Goal: Information Seeking & Learning: Learn about a topic

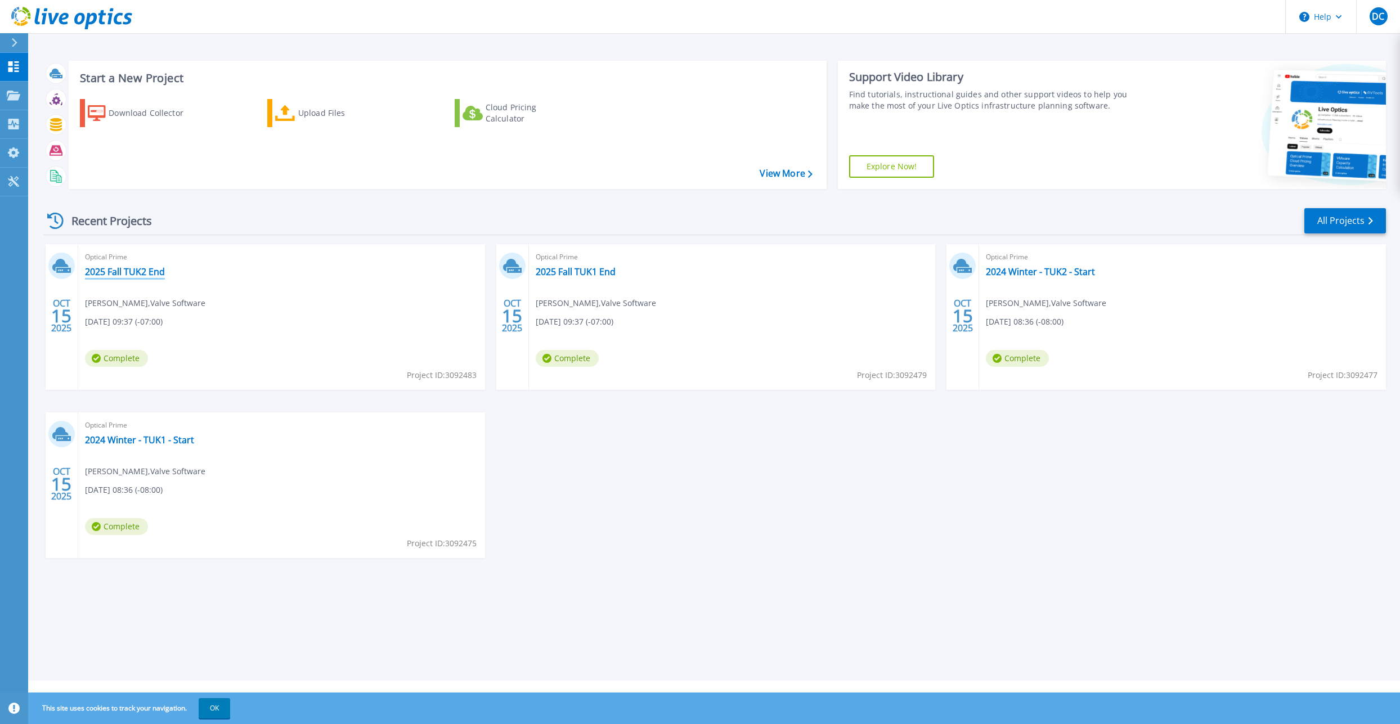
click at [137, 276] on link "2025 Fall TUK2 End" at bounding box center [125, 271] width 80 height 11
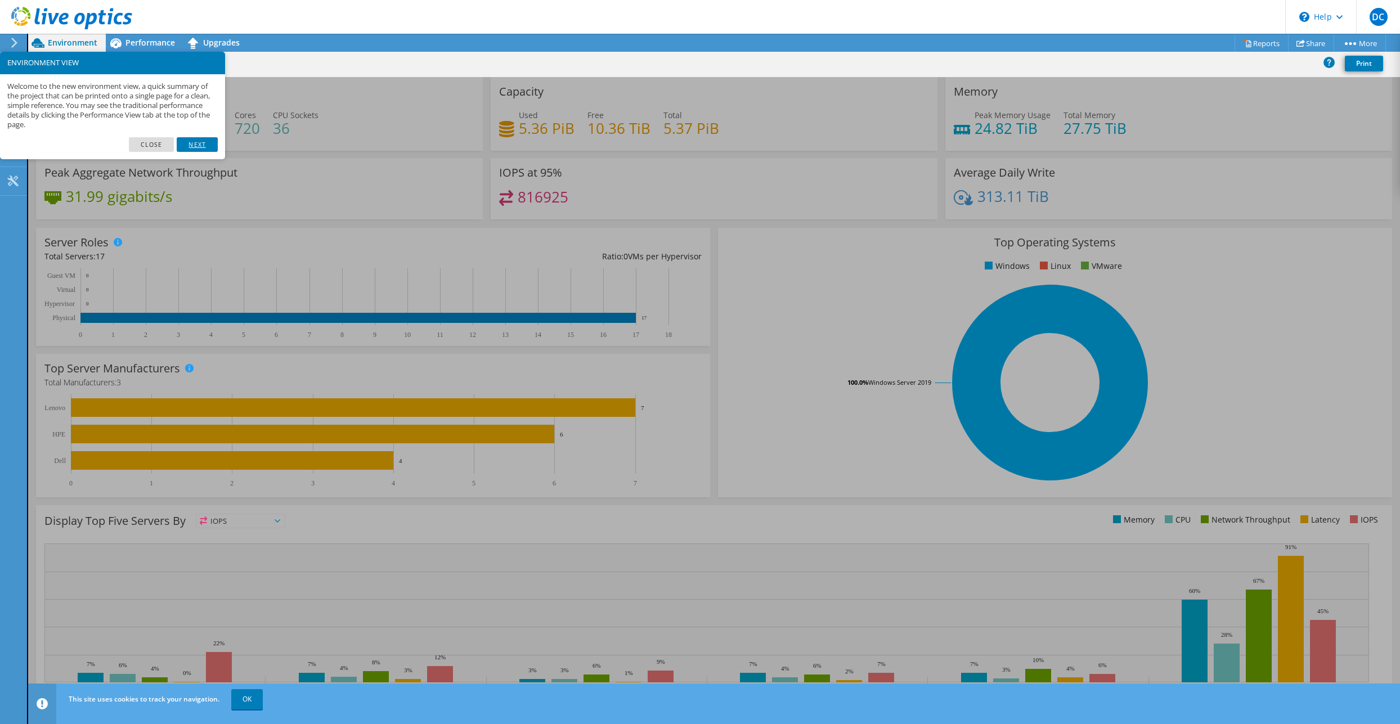
click at [188, 145] on link "Next" at bounding box center [197, 144] width 41 height 15
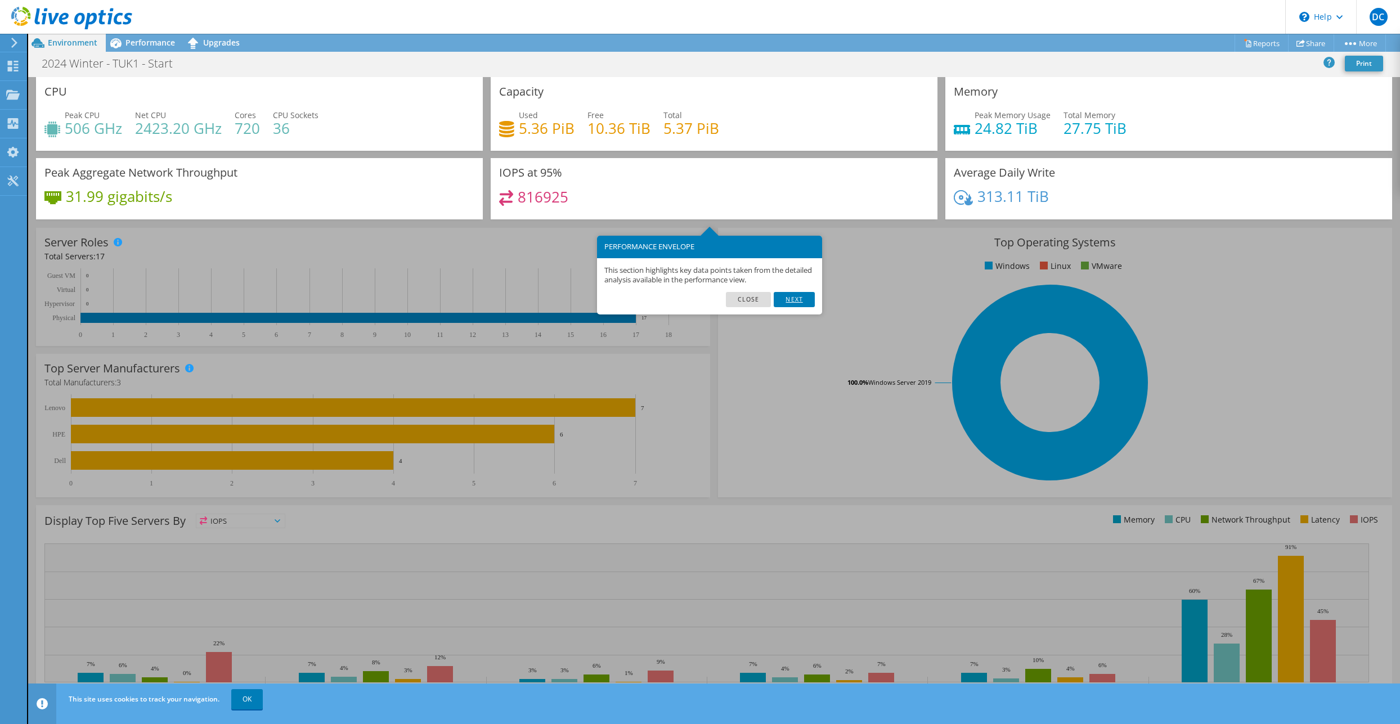
click at [798, 300] on link "Next" at bounding box center [794, 299] width 41 height 15
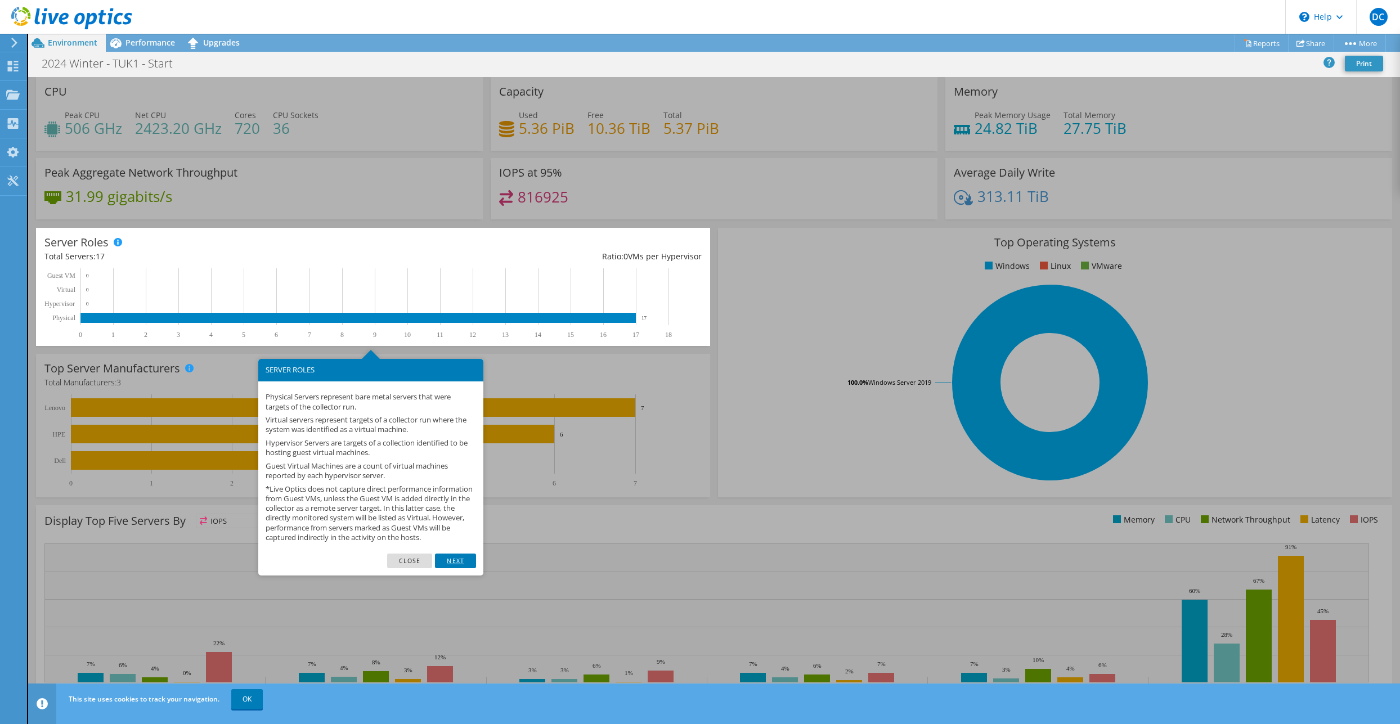
click at [452, 568] on link "Next" at bounding box center [455, 561] width 41 height 15
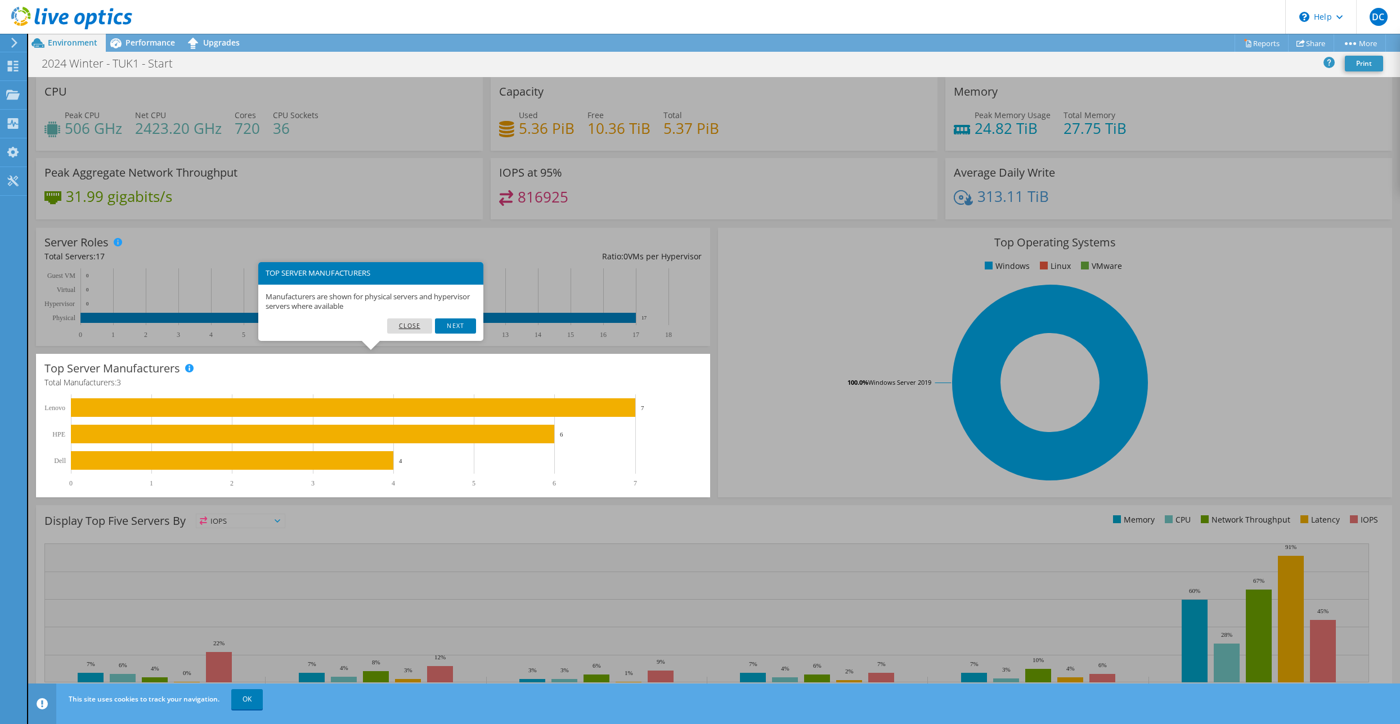
click at [417, 326] on link "Close" at bounding box center [410, 325] width 46 height 15
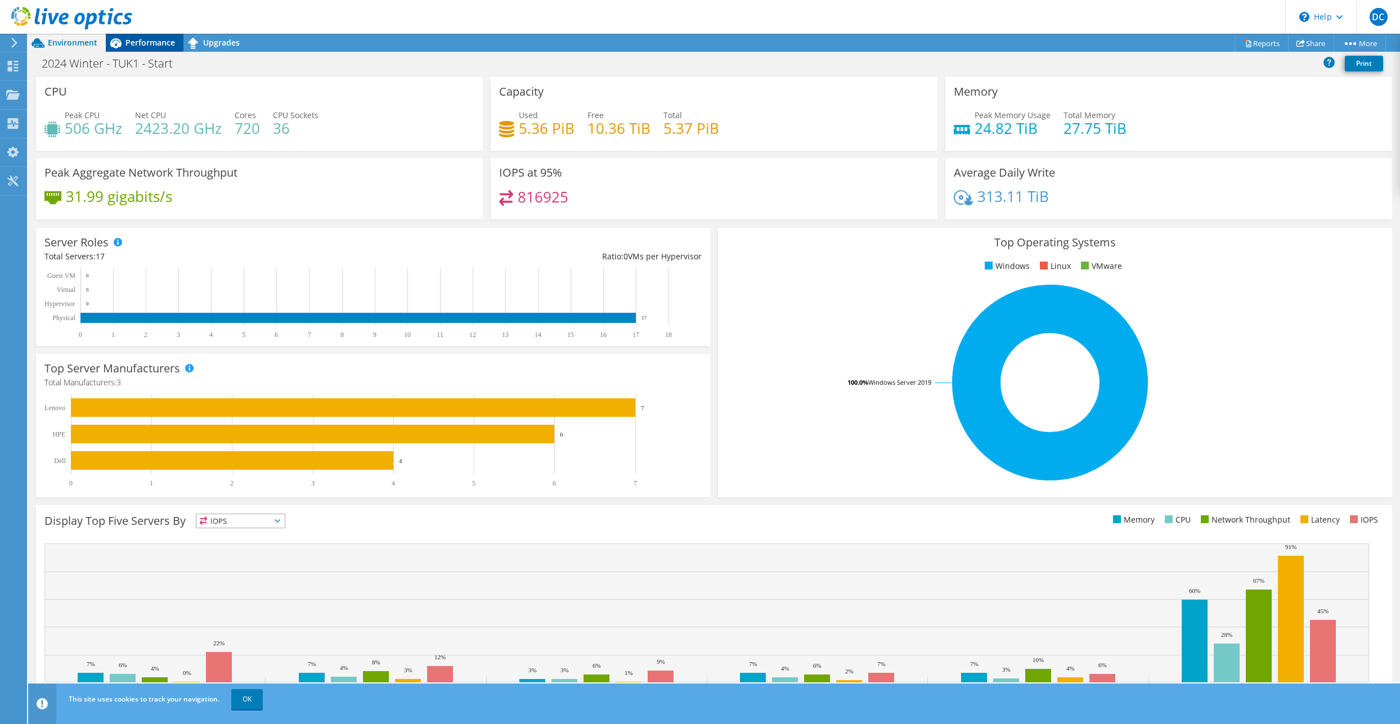
click at [152, 51] on div "Performance" at bounding box center [145, 43] width 78 height 18
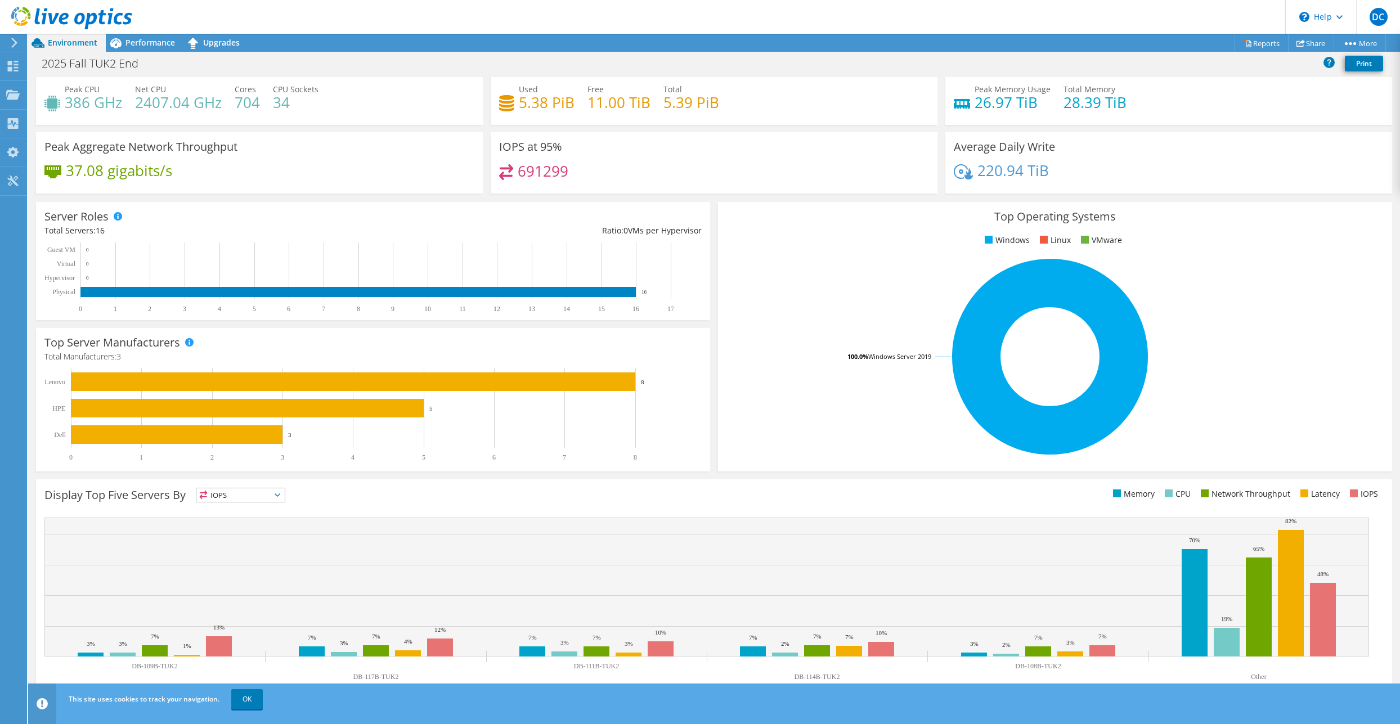
scroll to position [27, 0]
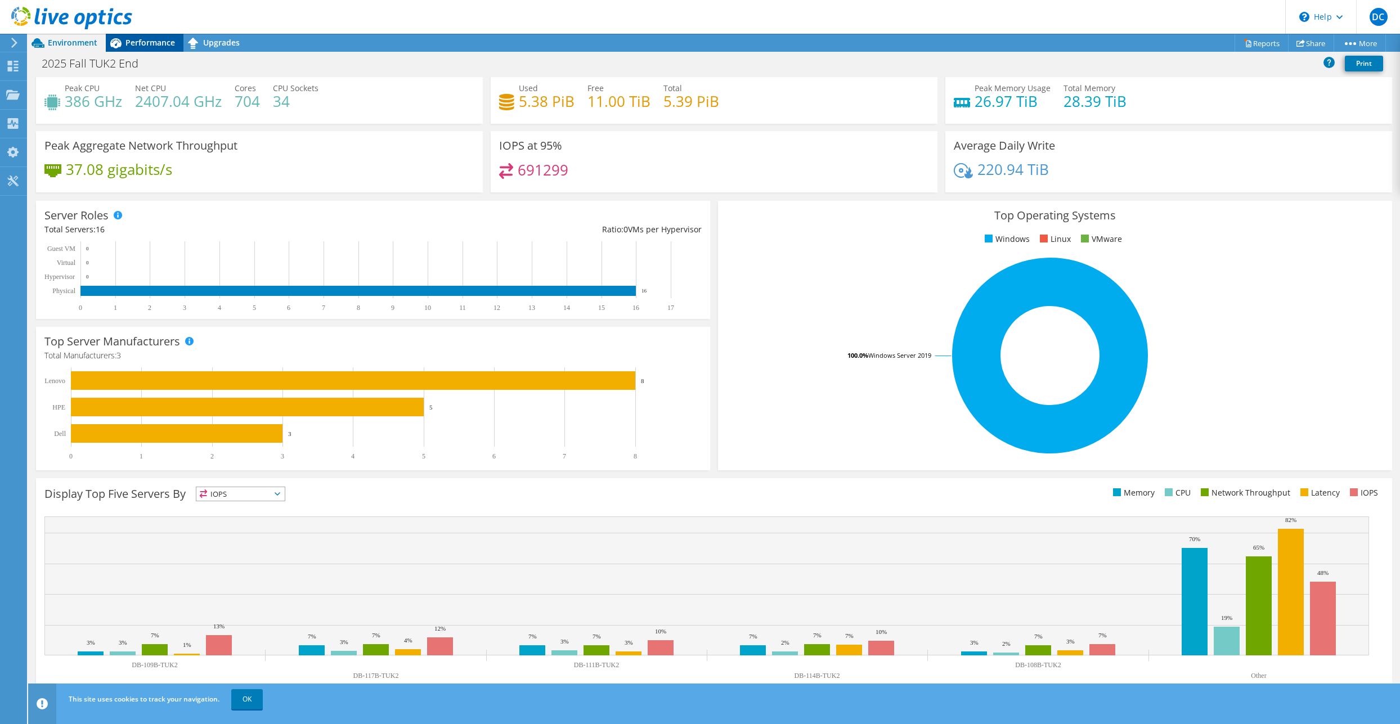
click at [153, 42] on span "Performance" at bounding box center [150, 42] width 50 height 11
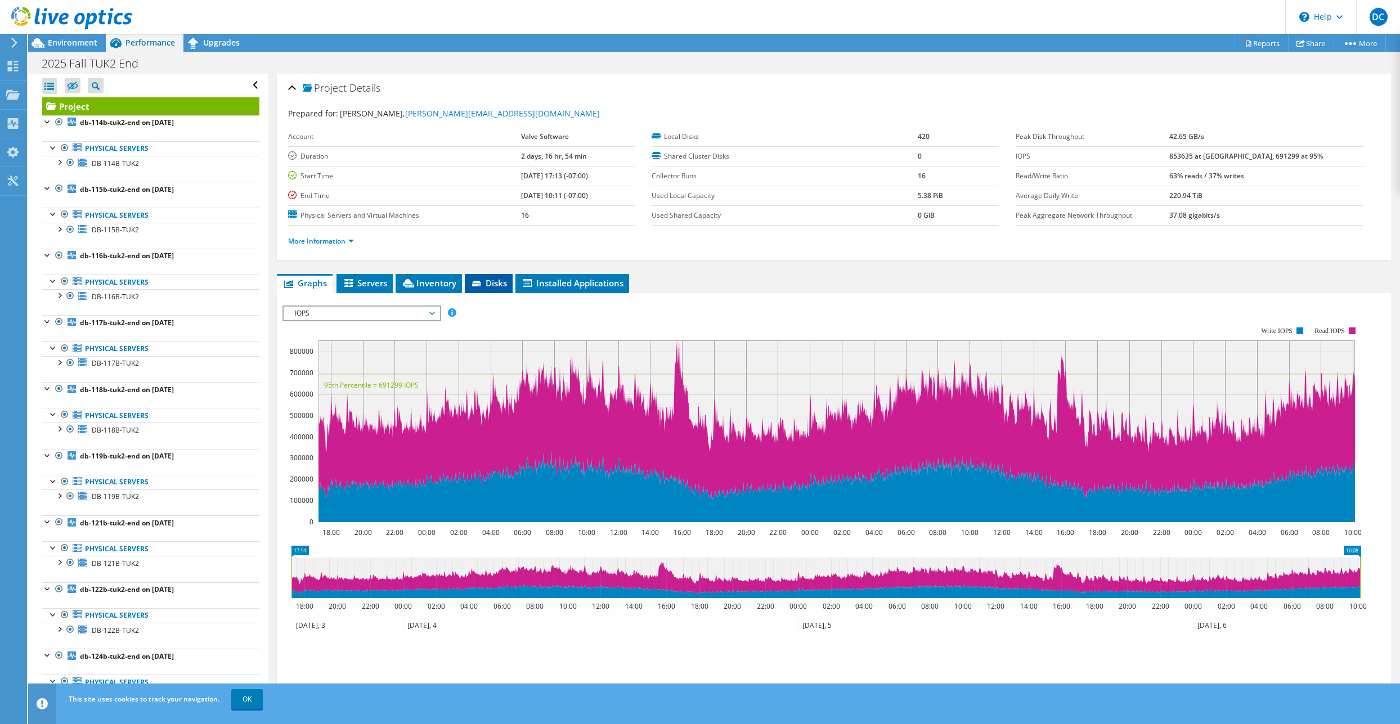
click at [491, 287] on span "Disks" at bounding box center [488, 282] width 37 height 11
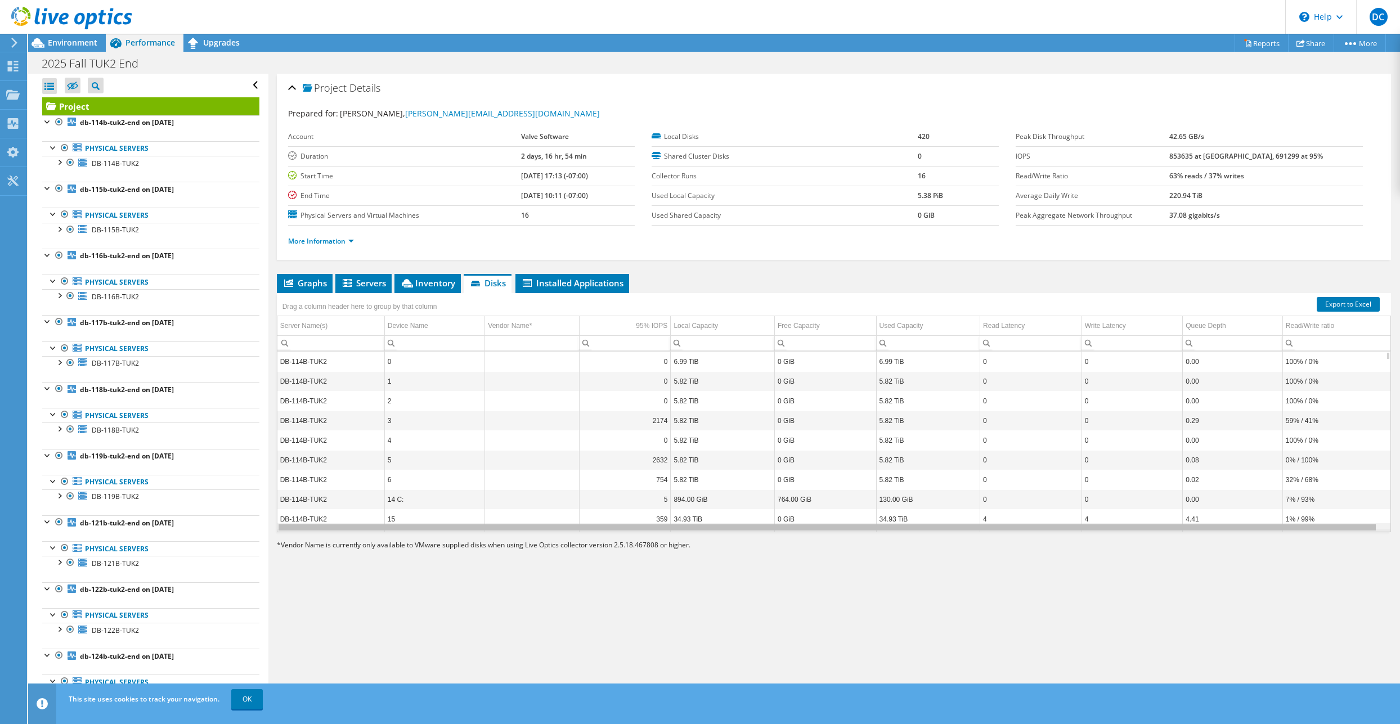
drag, startPoint x: 769, startPoint y: 531, endPoint x: 853, endPoint y: 531, distance: 83.8
click at [853, 531] on body "DC End User David Crow dcrow@purestorage.com Pure Storage My Profile Log Out \n…" at bounding box center [700, 362] width 1400 height 724
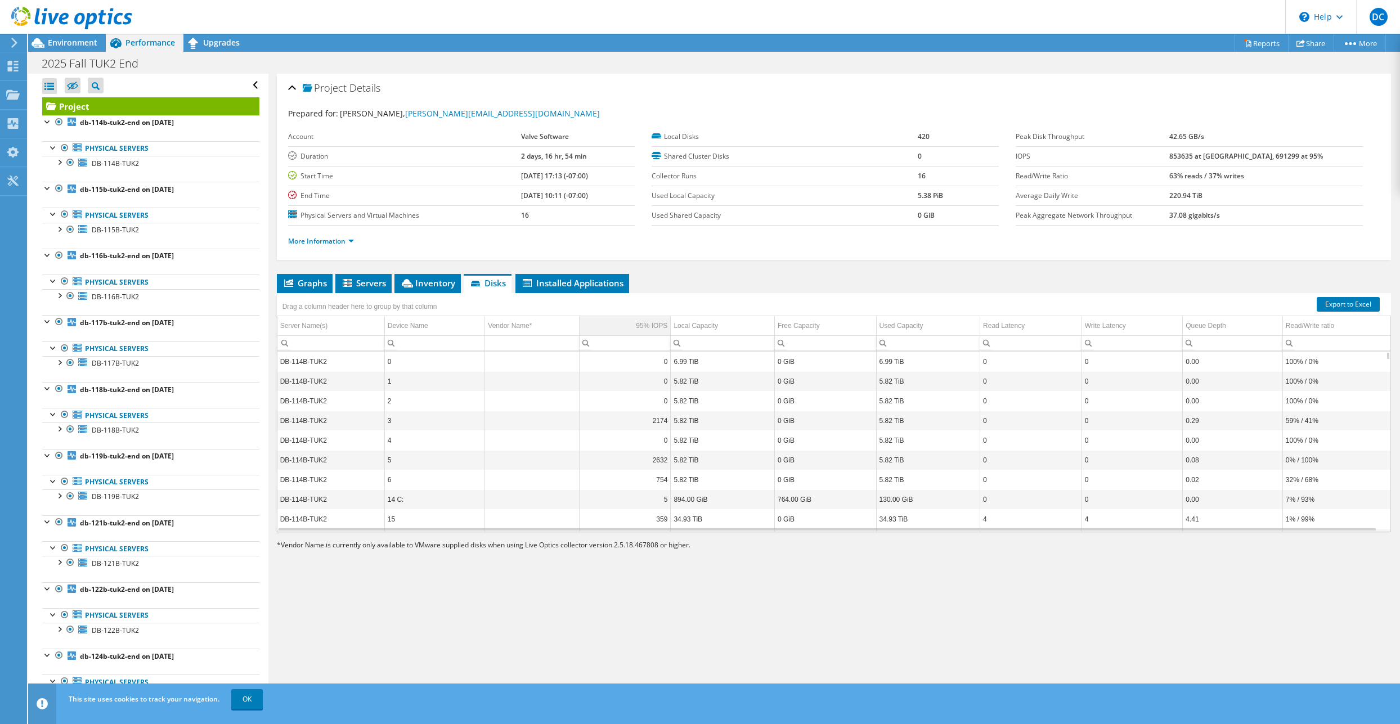
click at [640, 330] on div "95% IOPS" at bounding box center [652, 326] width 32 height 14
click at [316, 277] on span "Graphs" at bounding box center [304, 282] width 44 height 11
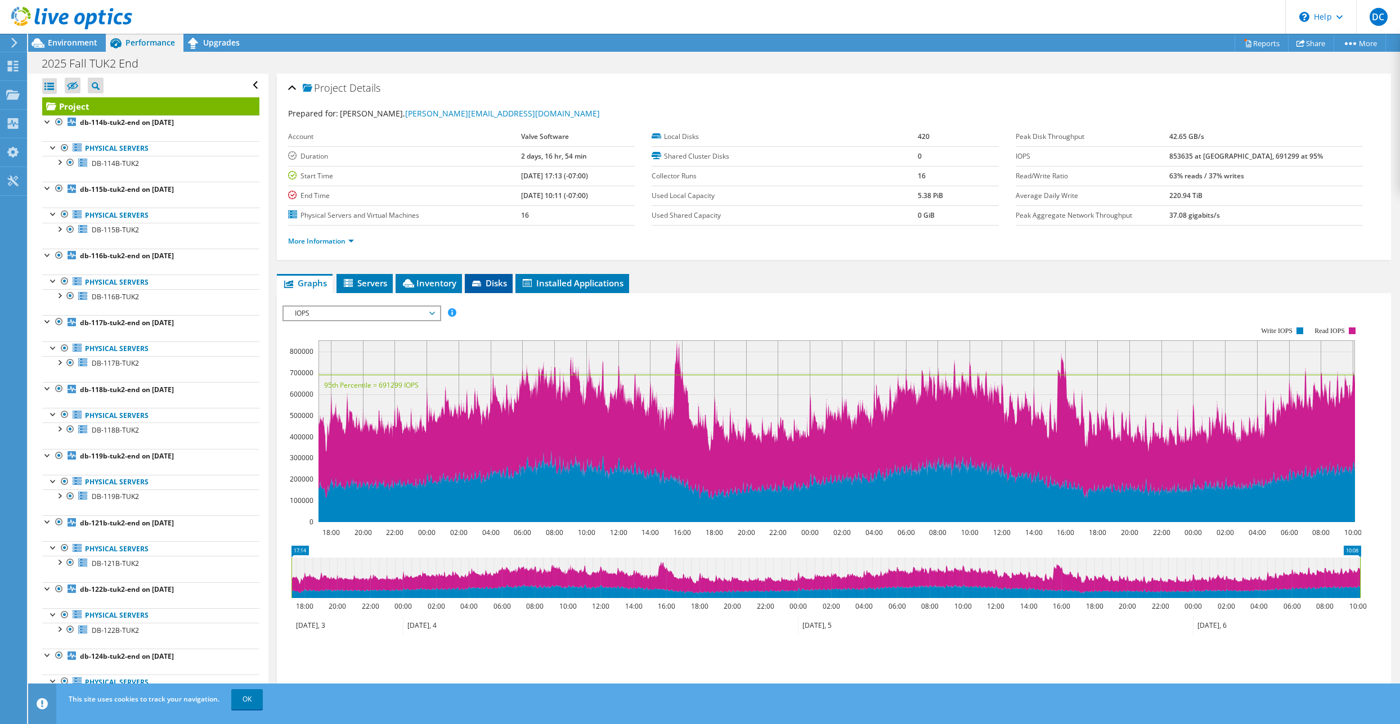
click at [482, 282] on icon at bounding box center [477, 284] width 11 height 7
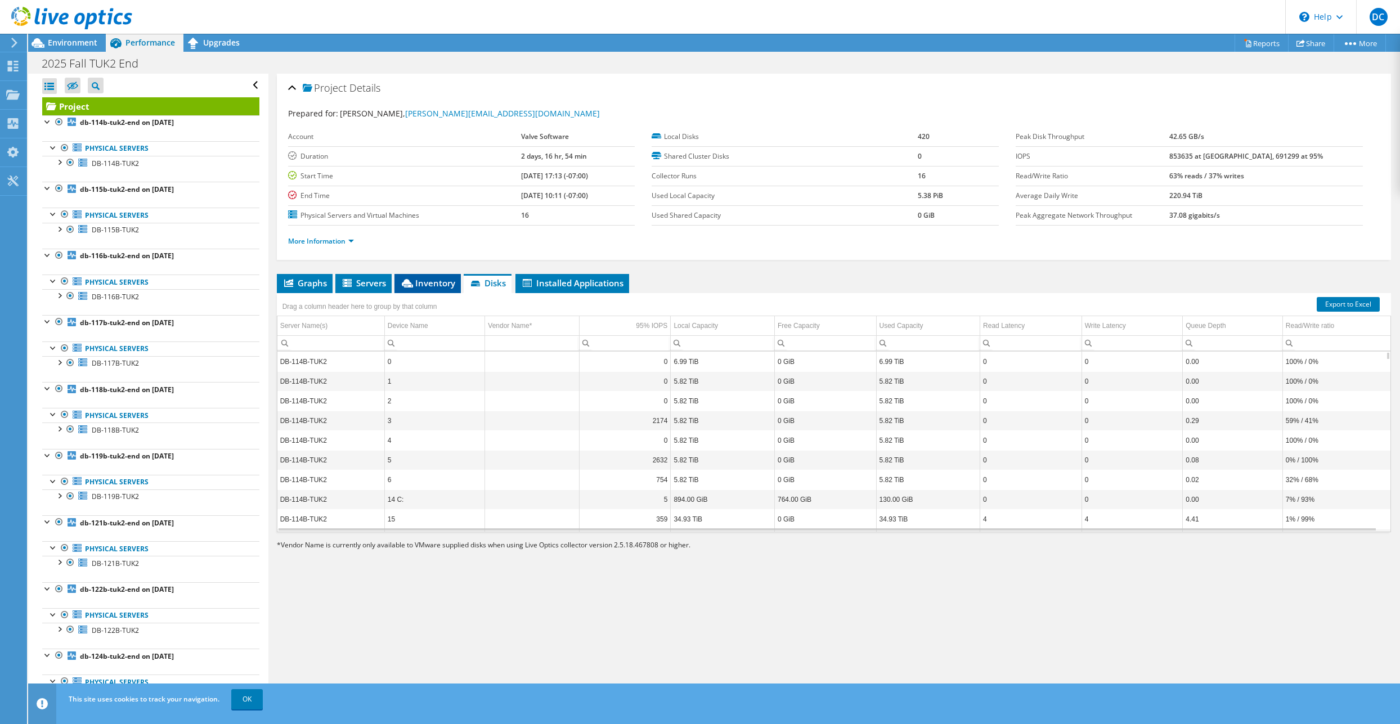
click at [424, 284] on span "Inventory" at bounding box center [427, 282] width 55 height 11
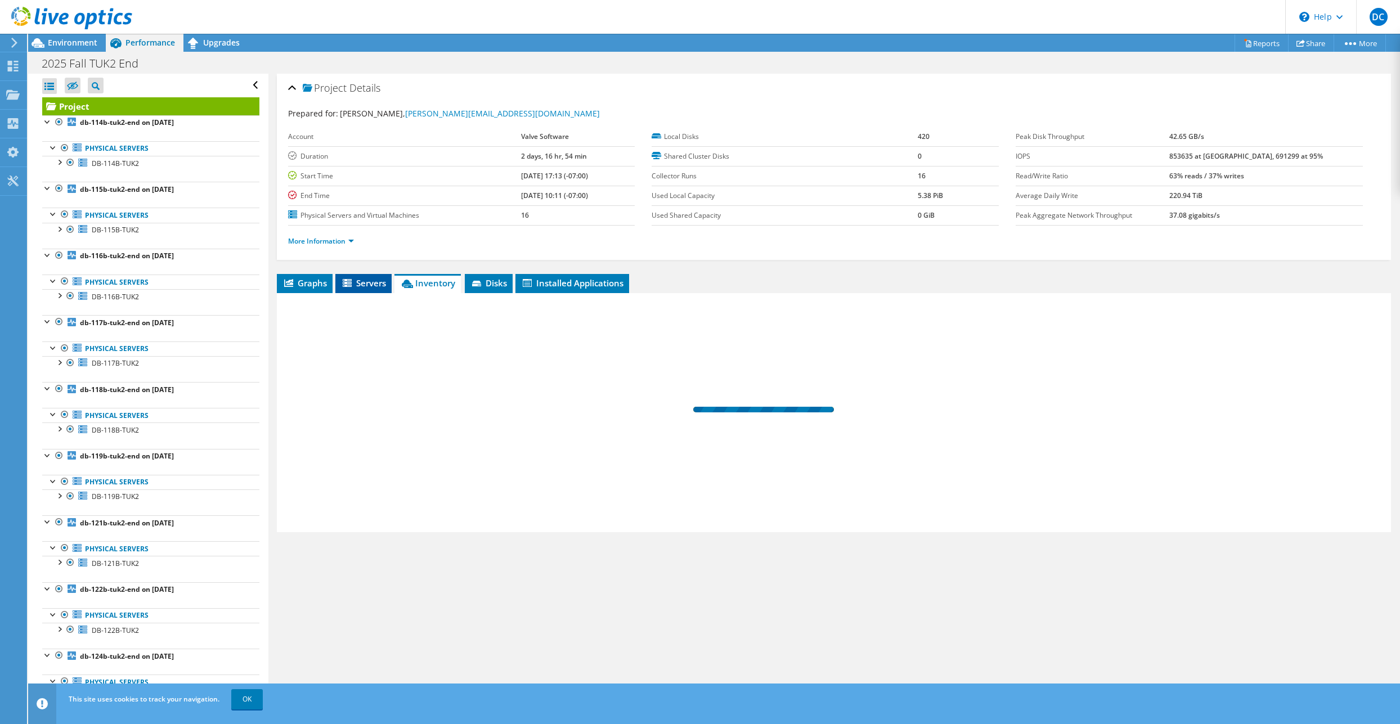
click at [345, 284] on icon at bounding box center [348, 284] width 11 height 10
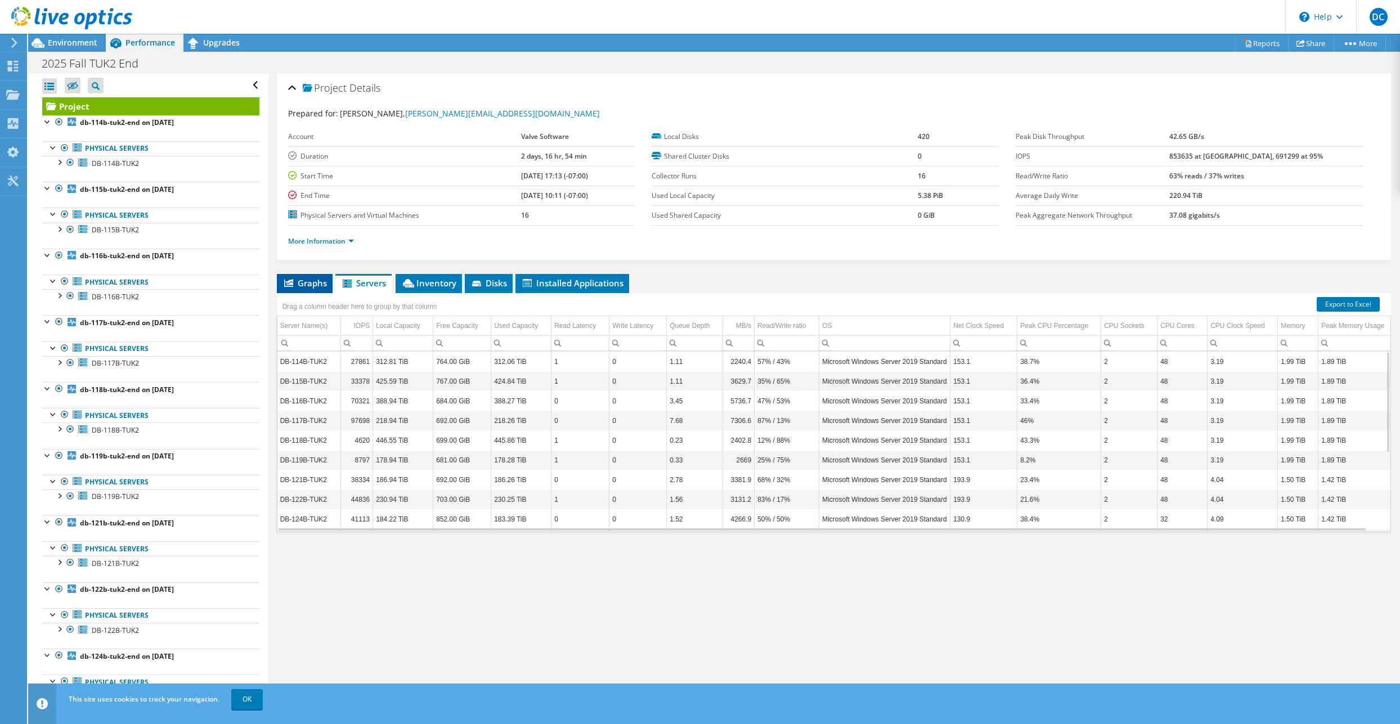
click at [314, 287] on span "Graphs" at bounding box center [304, 282] width 44 height 11
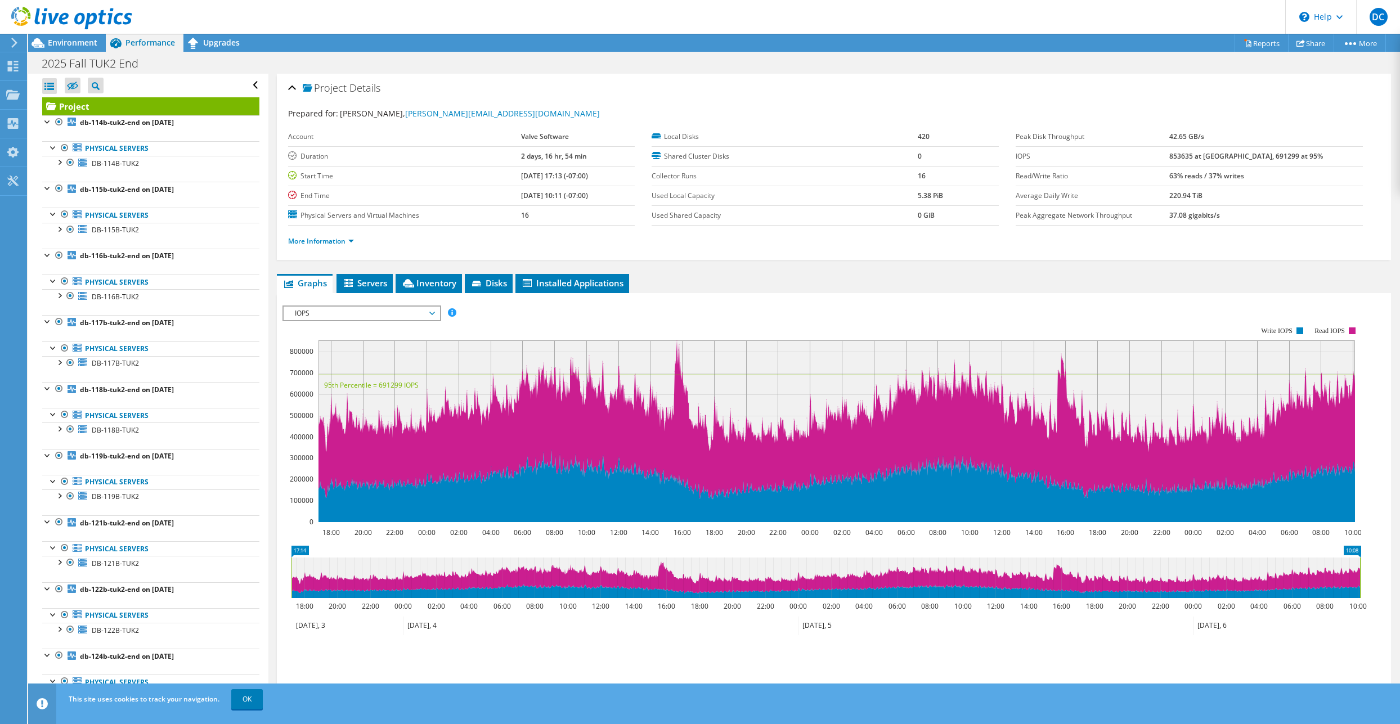
click at [431, 313] on span "IOPS" at bounding box center [361, 314] width 145 height 14
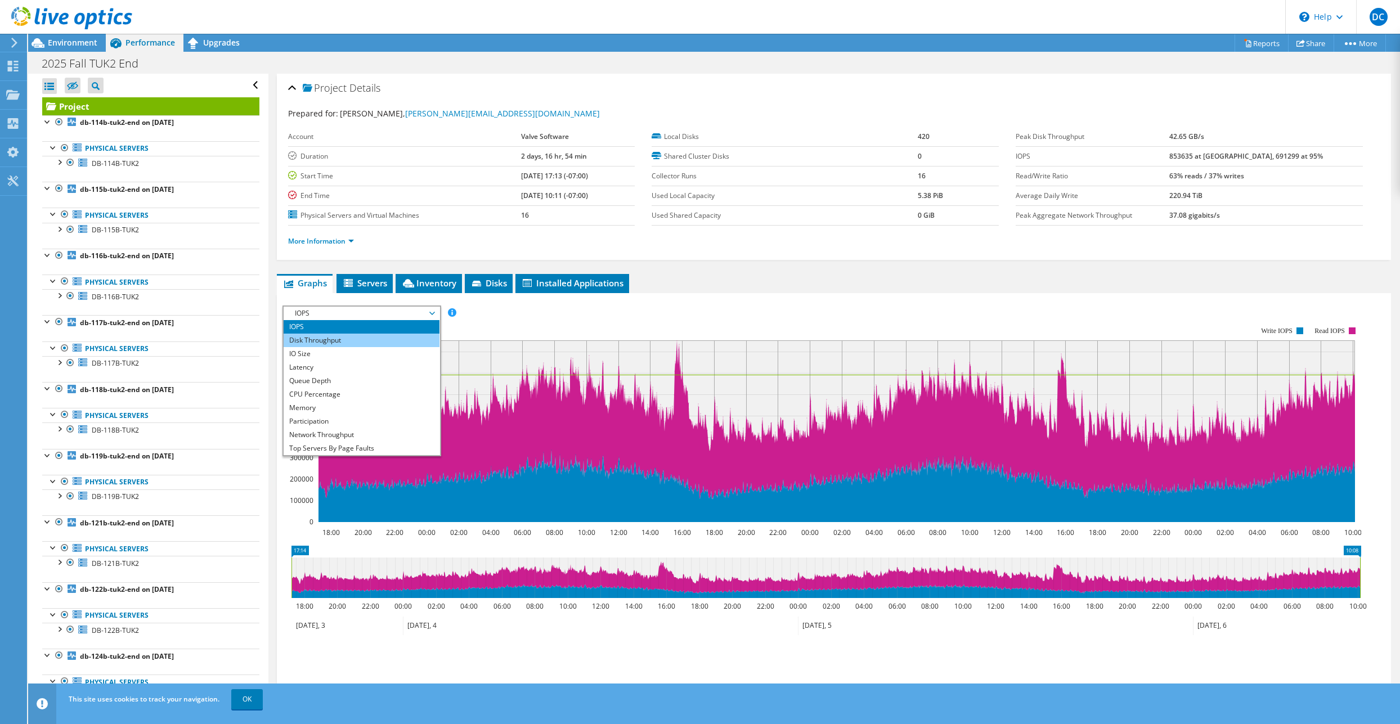
click at [360, 345] on li "Disk Throughput" at bounding box center [362, 341] width 156 height 14
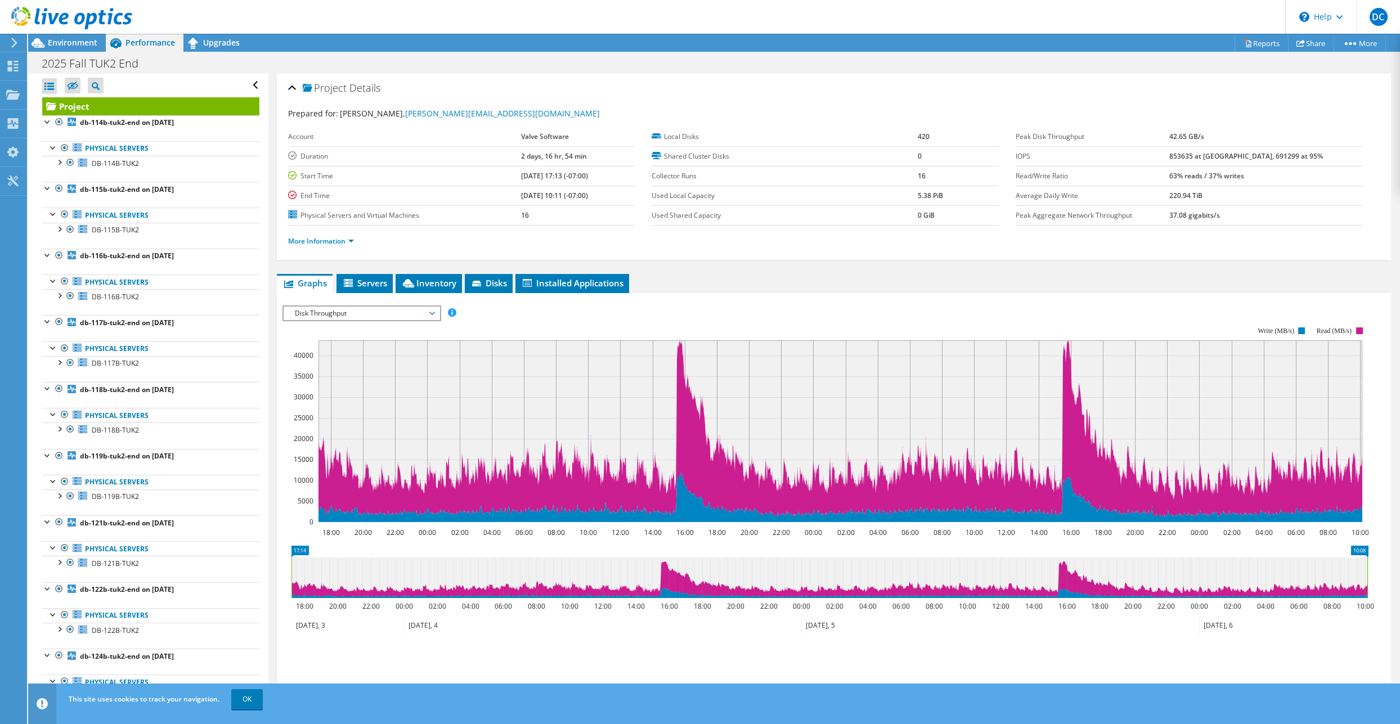
click at [434, 314] on icon at bounding box center [432, 313] width 6 height 3
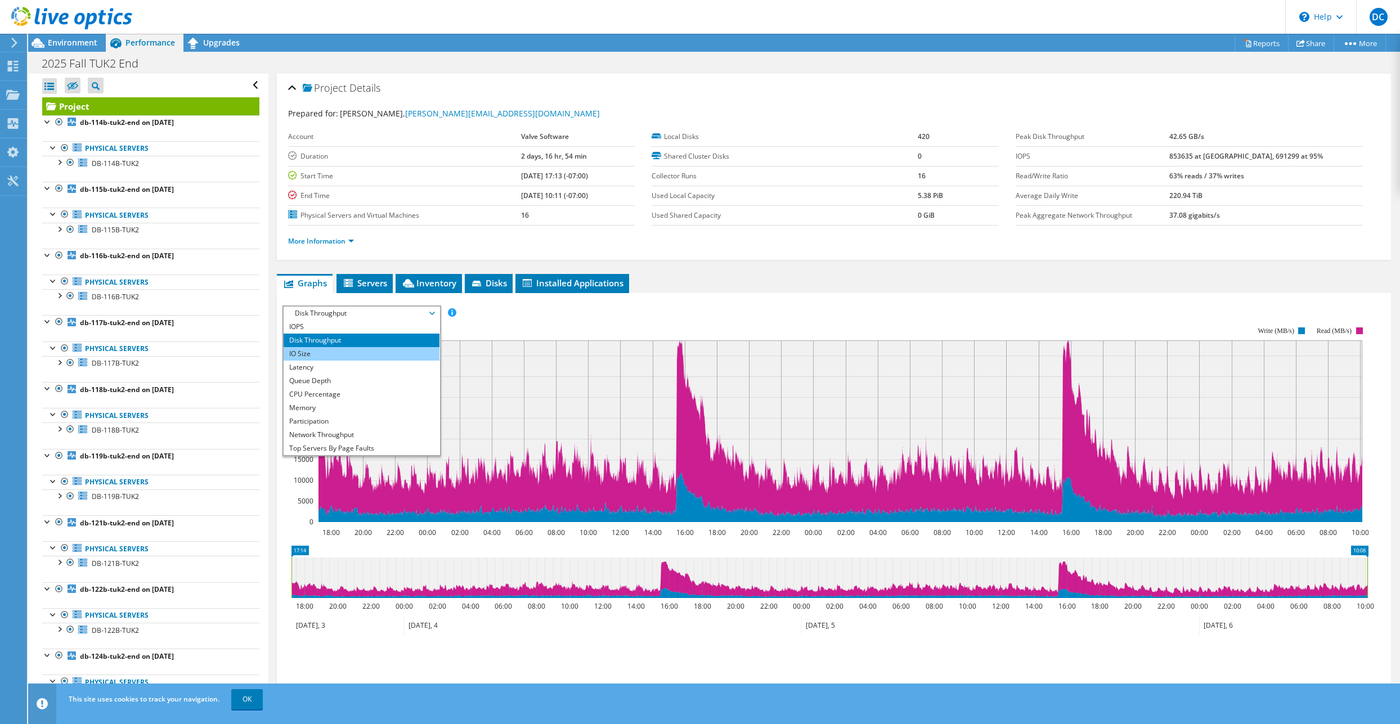
click at [347, 354] on li "IO Size" at bounding box center [362, 354] width 156 height 14
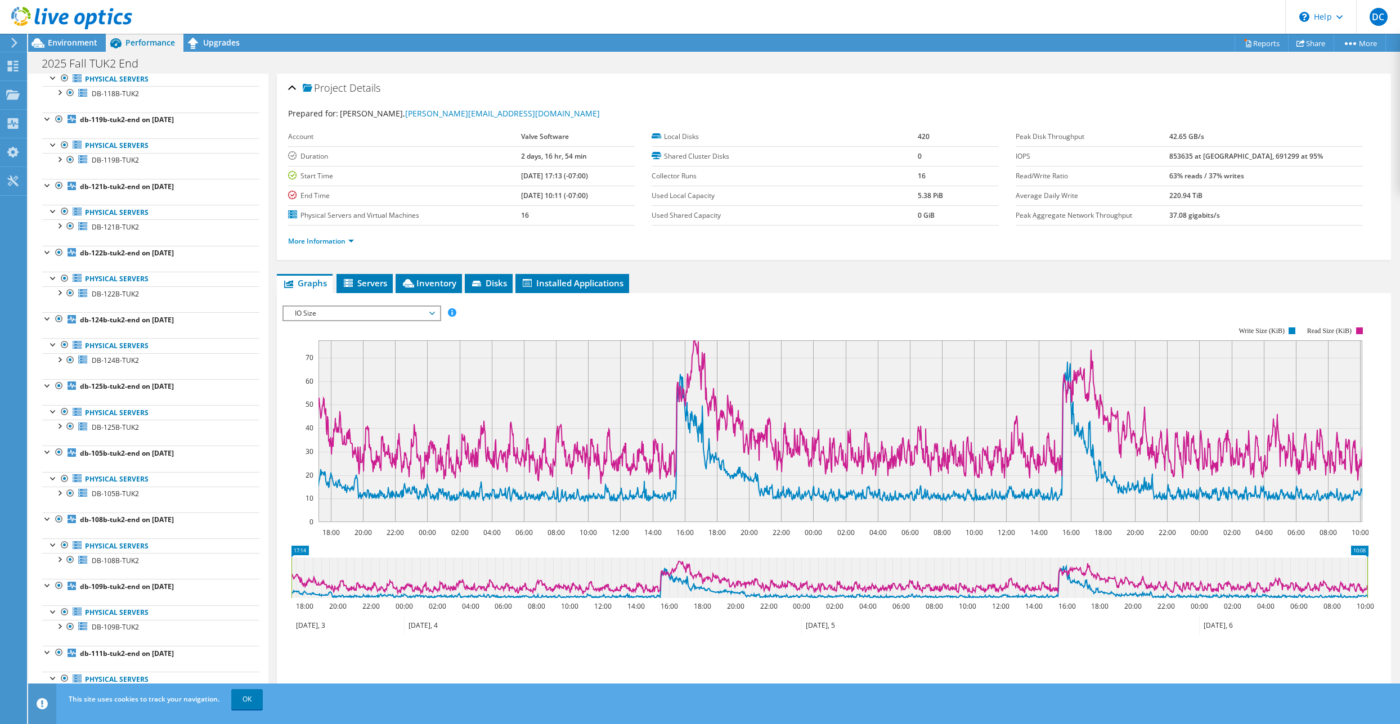
scroll to position [358, 0]
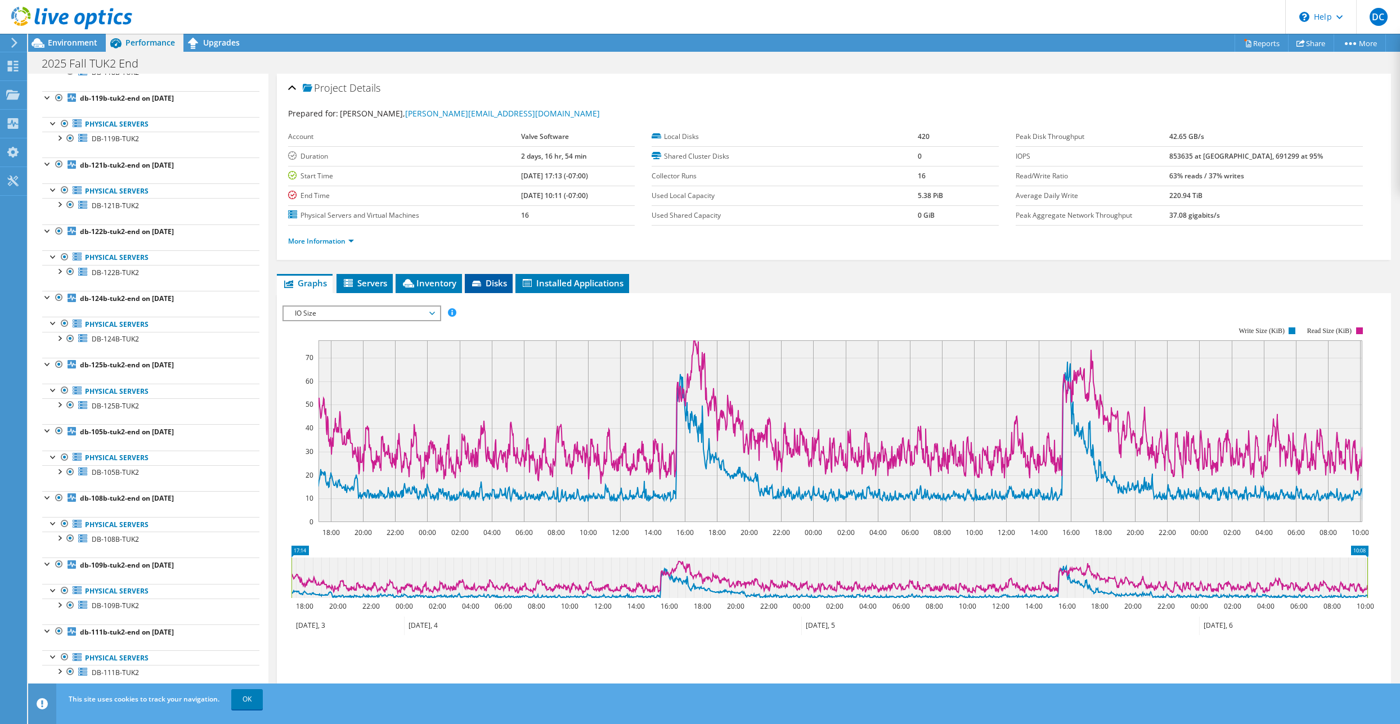
click at [480, 282] on icon at bounding box center [476, 284] width 9 height 6
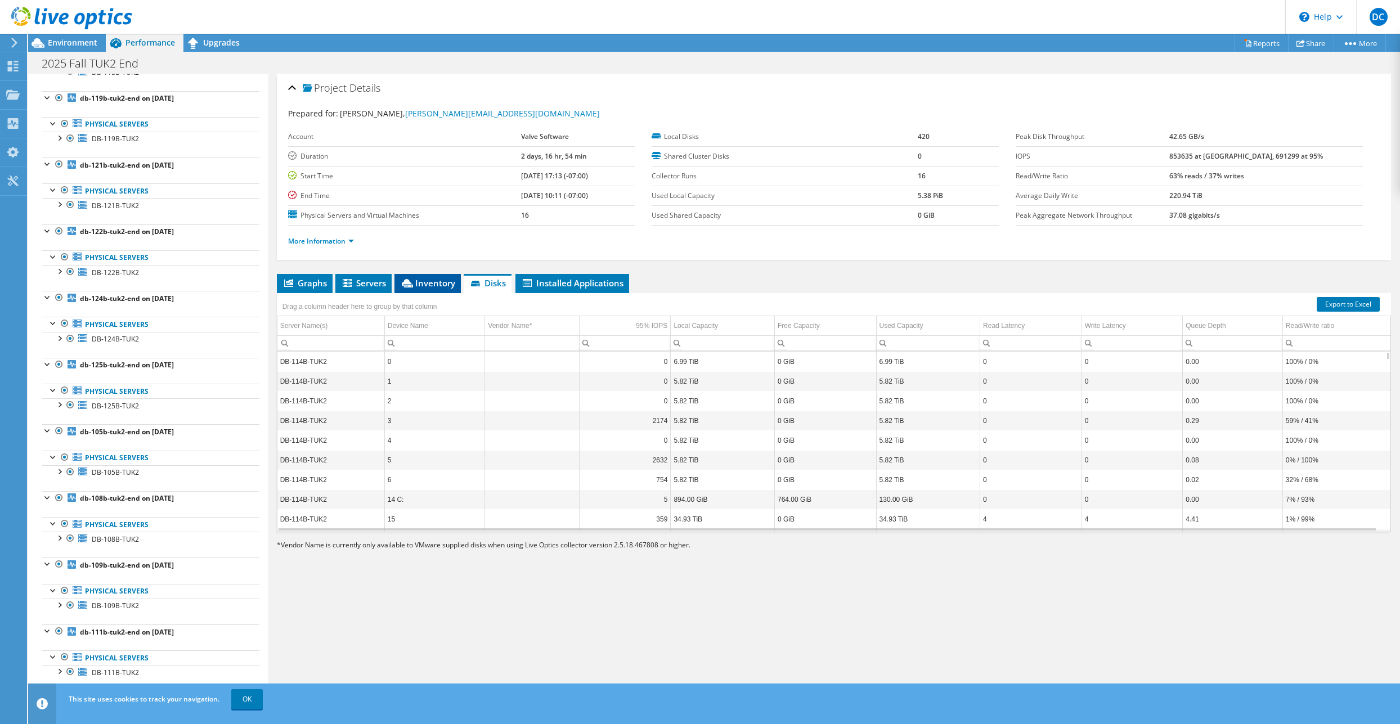
click at [433, 285] on span "Inventory" at bounding box center [427, 282] width 55 height 11
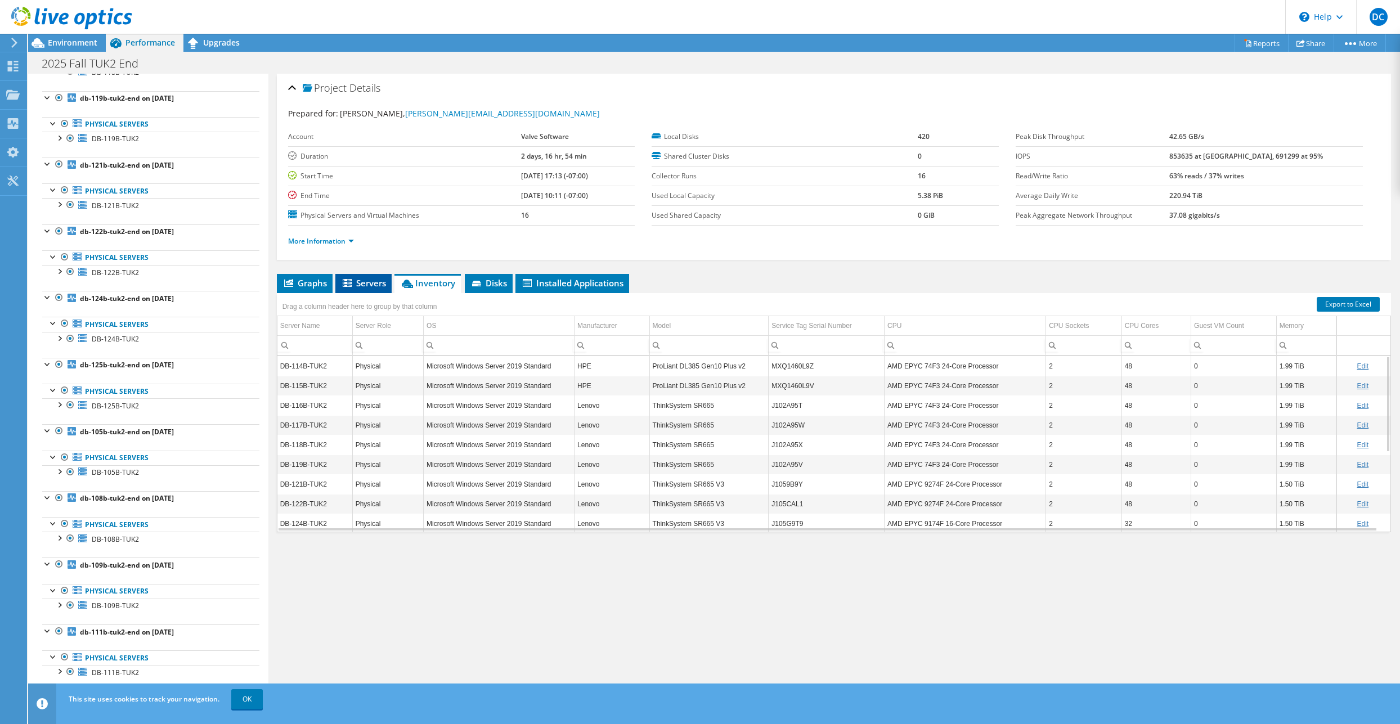
click at [359, 284] on span "Servers" at bounding box center [363, 282] width 45 height 11
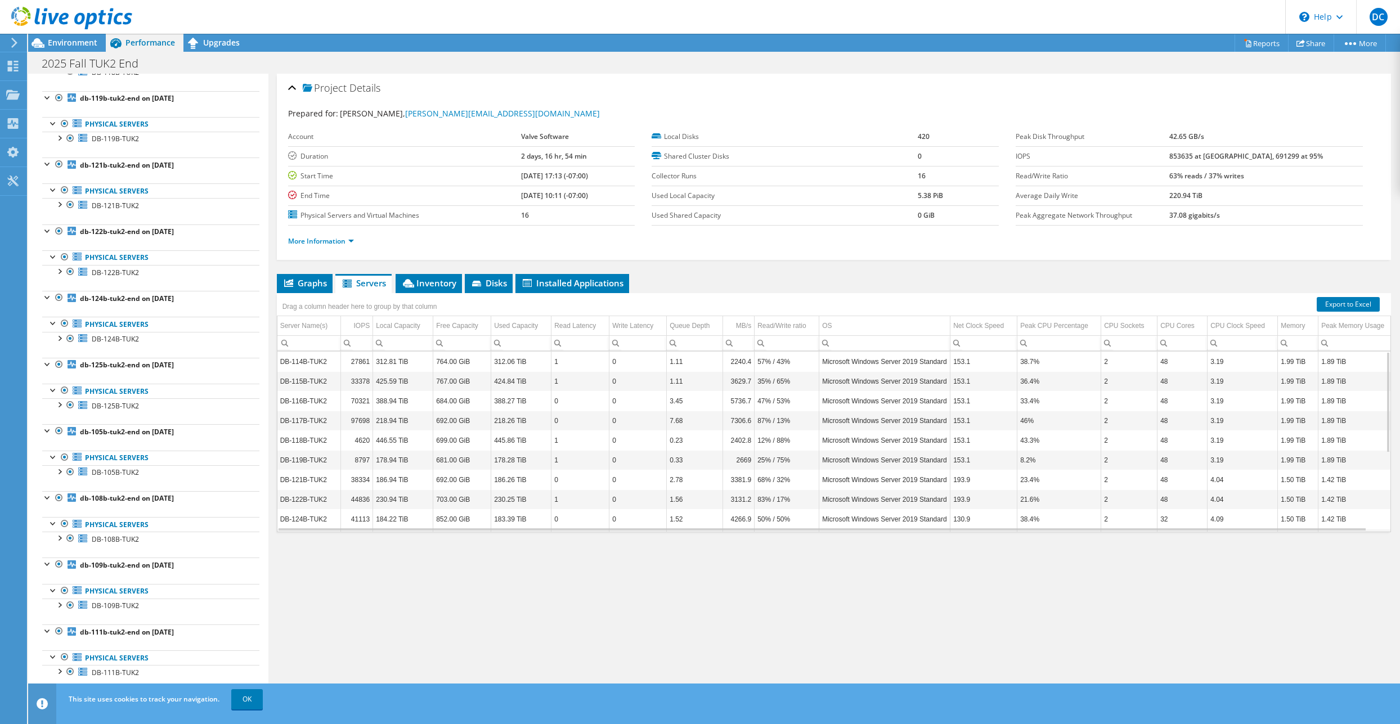
scroll to position [140, 0]
click at [491, 290] on li "Disks" at bounding box center [489, 283] width 48 height 19
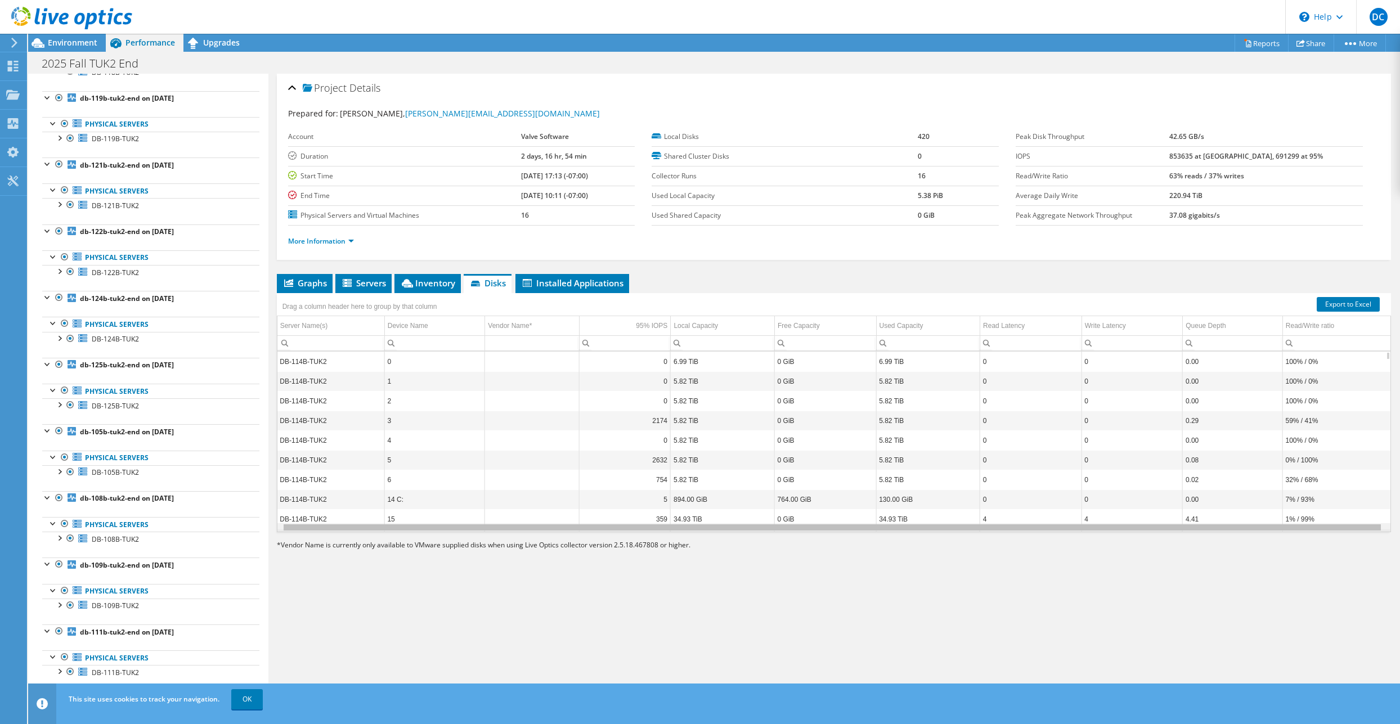
scroll to position [0, 0]
drag, startPoint x: 685, startPoint y: 529, endPoint x: 591, endPoint y: 512, distance: 95.0
click at [682, 554] on body "DC End User David Crow dcrow@purestorage.com Pure Storage My Profile Log Out \n…" at bounding box center [700, 362] width 1400 height 724
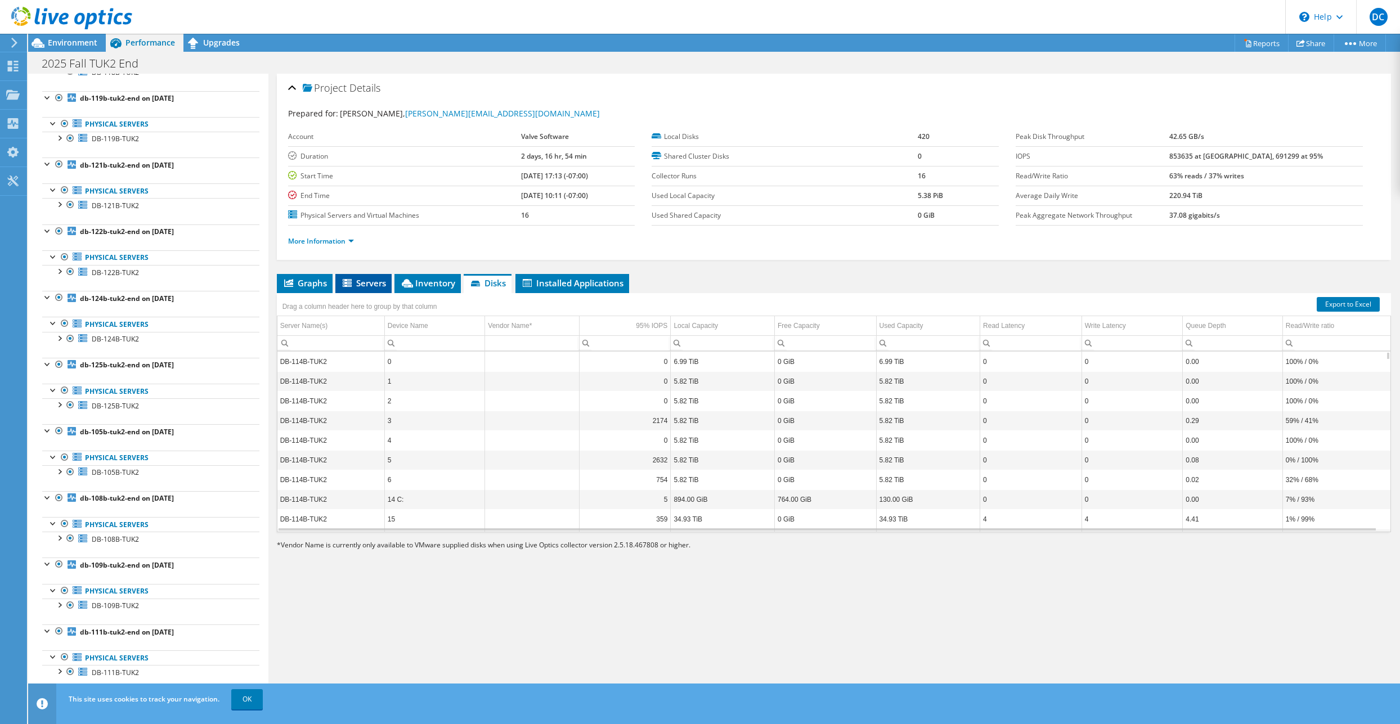
click at [346, 277] on li "Servers" at bounding box center [363, 283] width 56 height 19
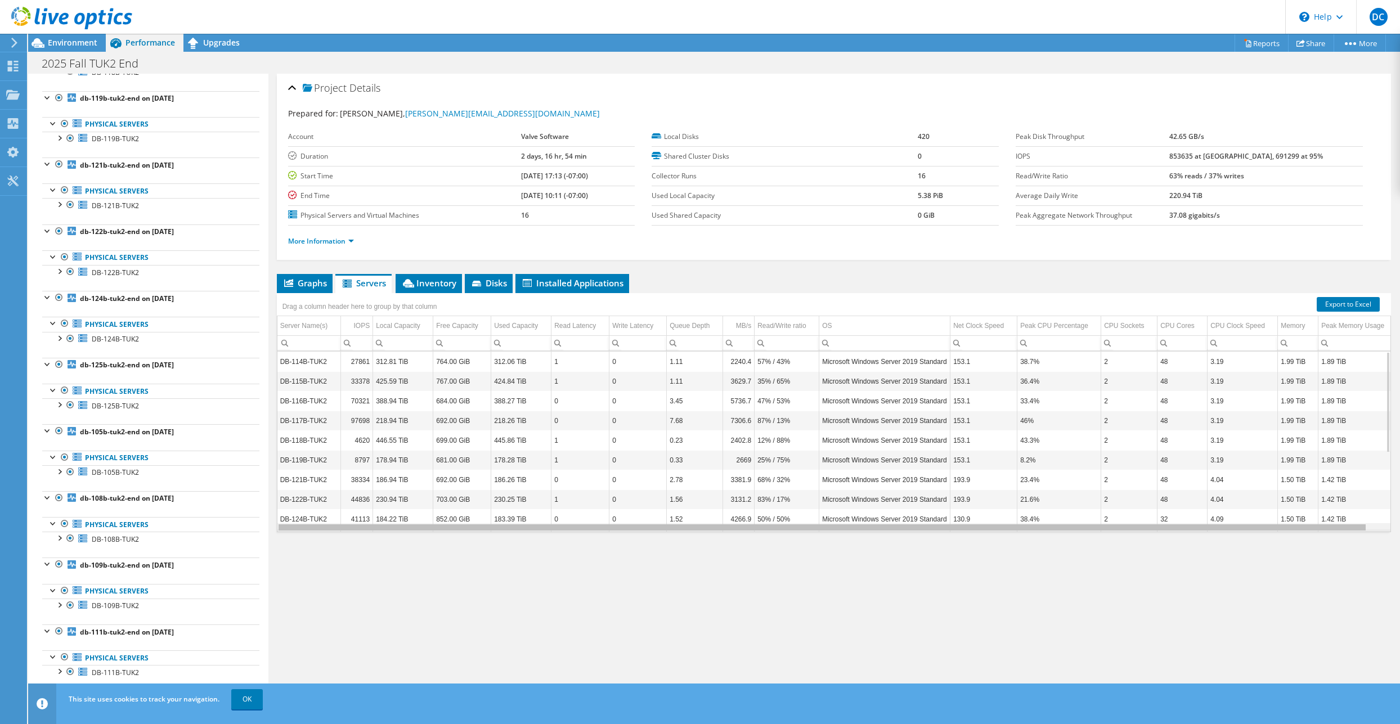
drag, startPoint x: 946, startPoint y: 531, endPoint x: 1023, endPoint y: 550, distance: 80.0
click at [1023, 550] on body "DC End User David Crow dcrow@purestorage.com Pure Storage My Profile Log Out \n…" at bounding box center [700, 362] width 1400 height 724
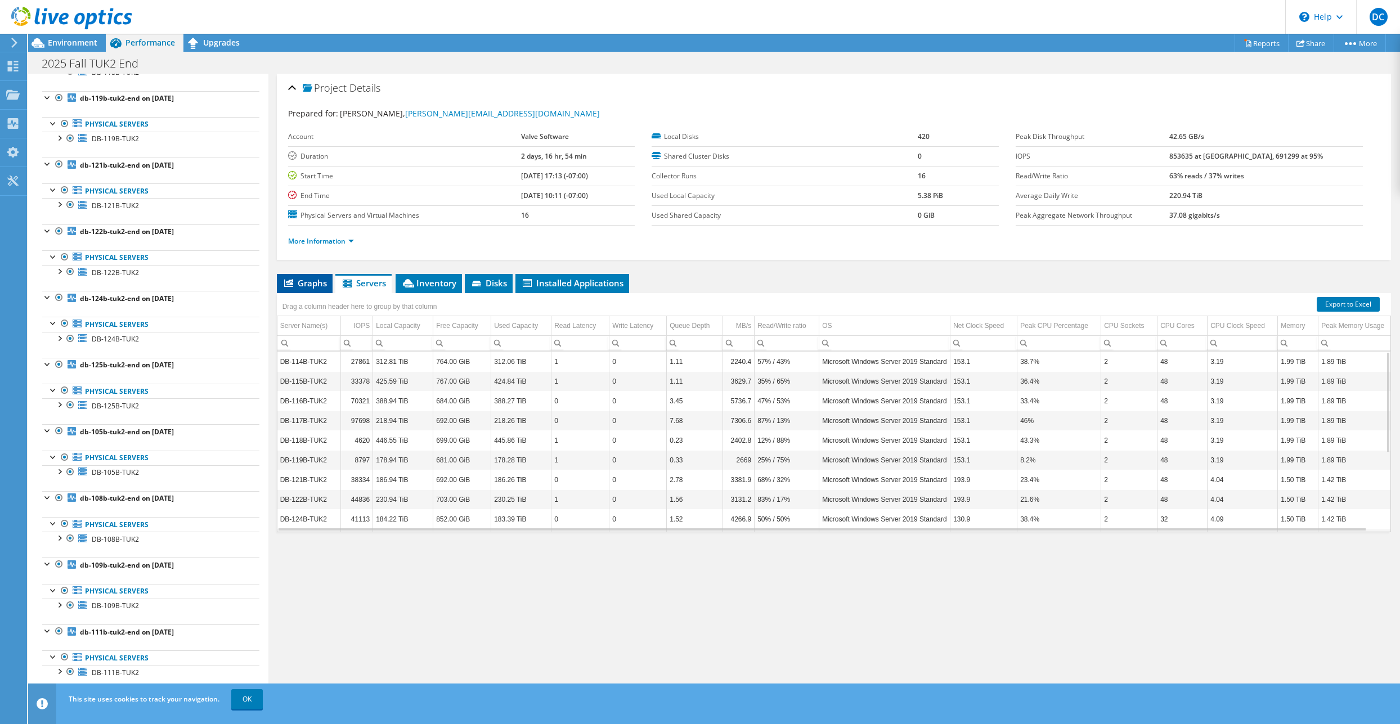
click at [298, 289] on li "Graphs" at bounding box center [305, 283] width 56 height 19
